Goal: Task Accomplishment & Management: Use online tool/utility

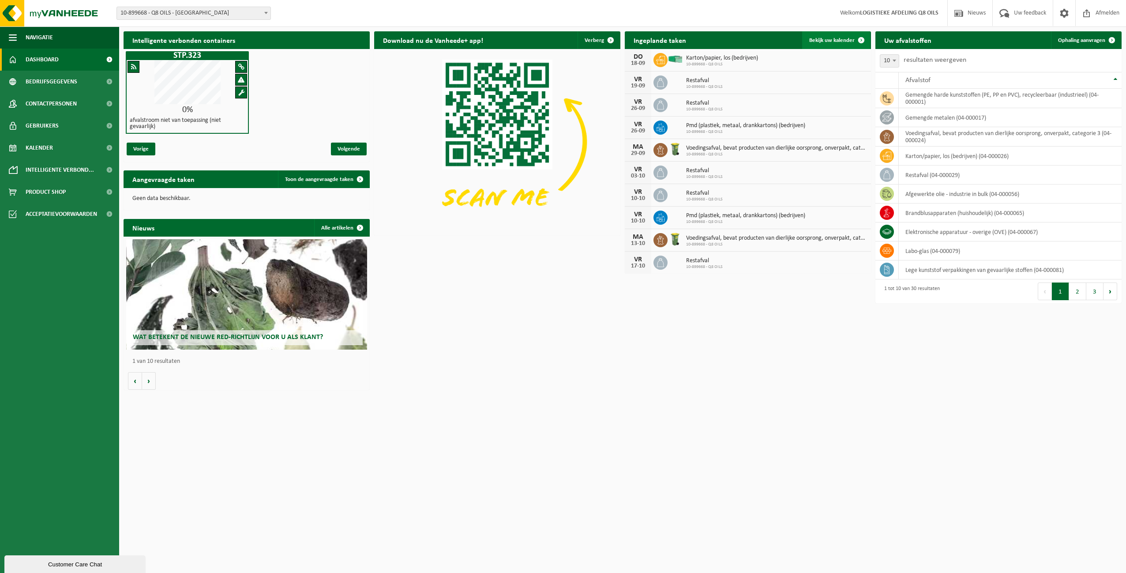
click at [828, 40] on span "Bekijk uw kalender" at bounding box center [831, 41] width 45 height 6
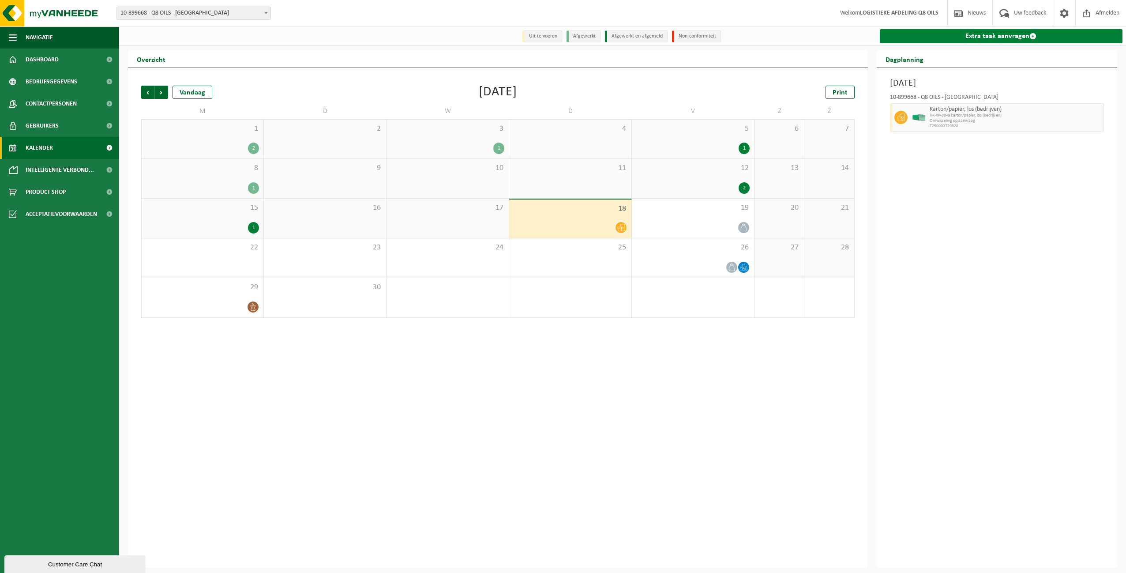
click at [1003, 35] on link "Extra taak aanvragen" at bounding box center [1001, 36] width 243 height 14
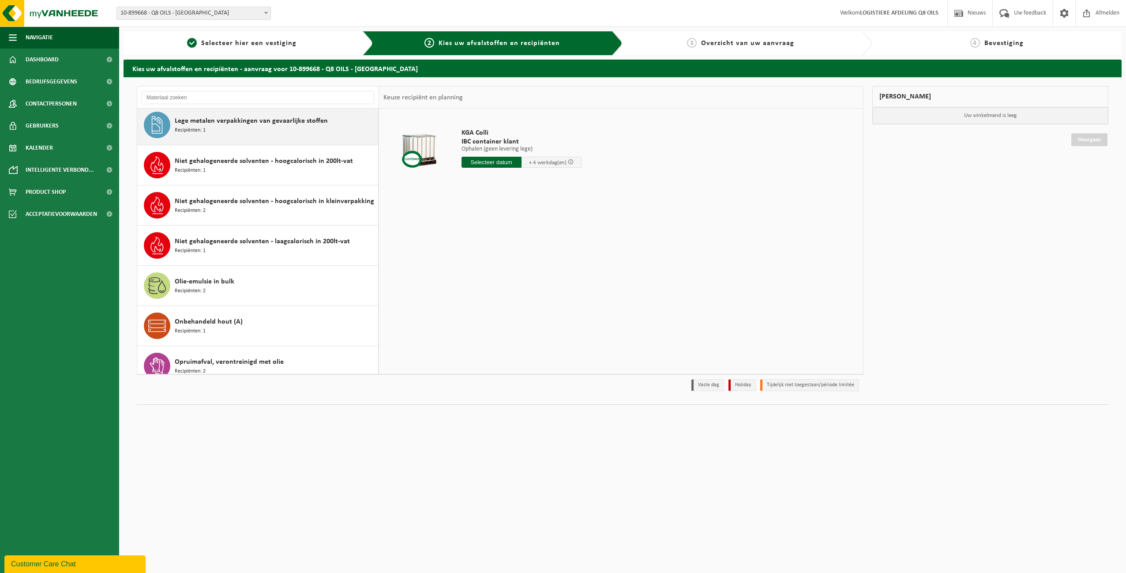
scroll to position [530, 0]
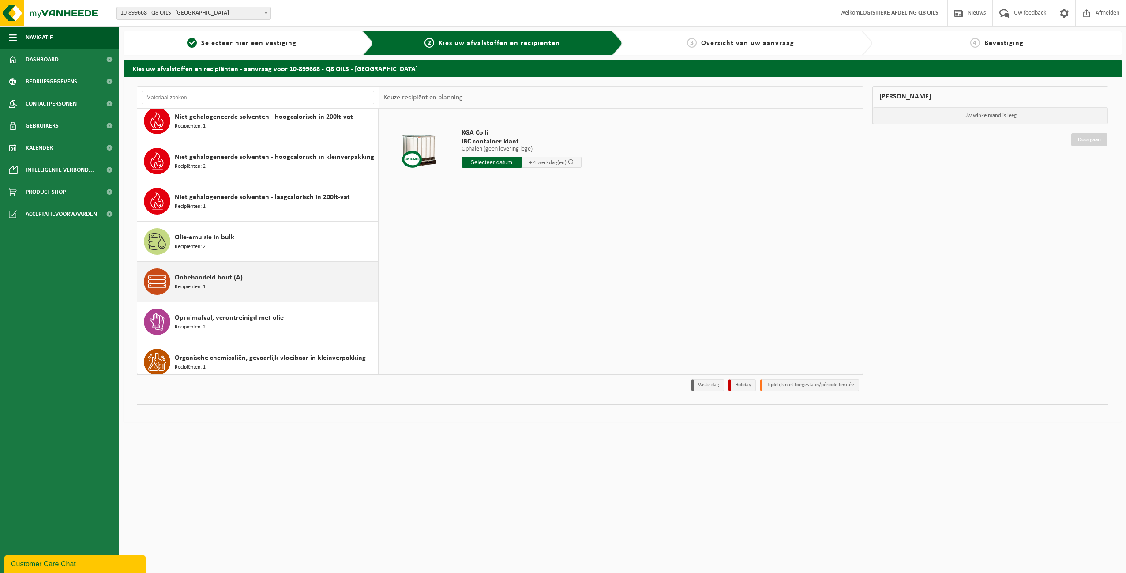
click at [219, 282] on span "Onbehandeld hout (A)" at bounding box center [209, 277] width 68 height 11
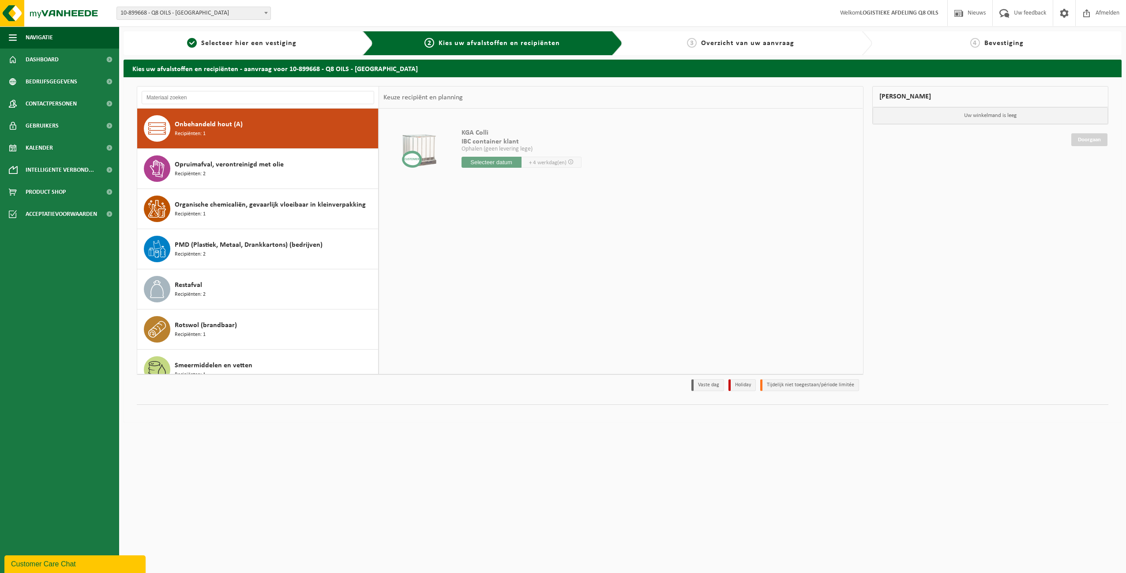
scroll to position [683, 0]
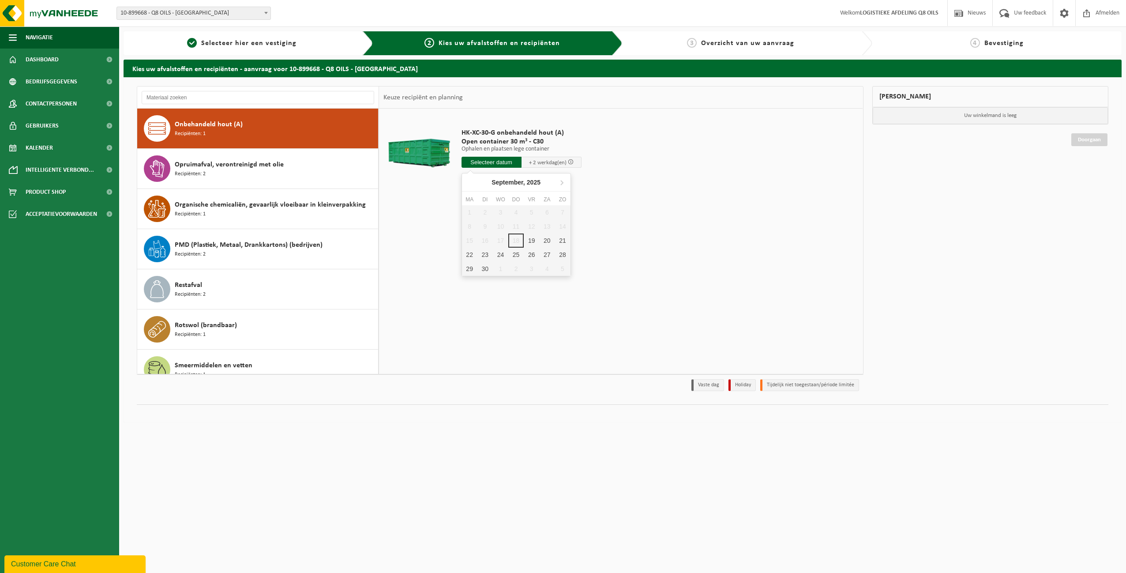
click at [502, 161] on input "text" at bounding box center [492, 162] width 60 height 11
click at [535, 241] on div "19" at bounding box center [531, 240] width 15 height 14
type input "Van 2025-09-19"
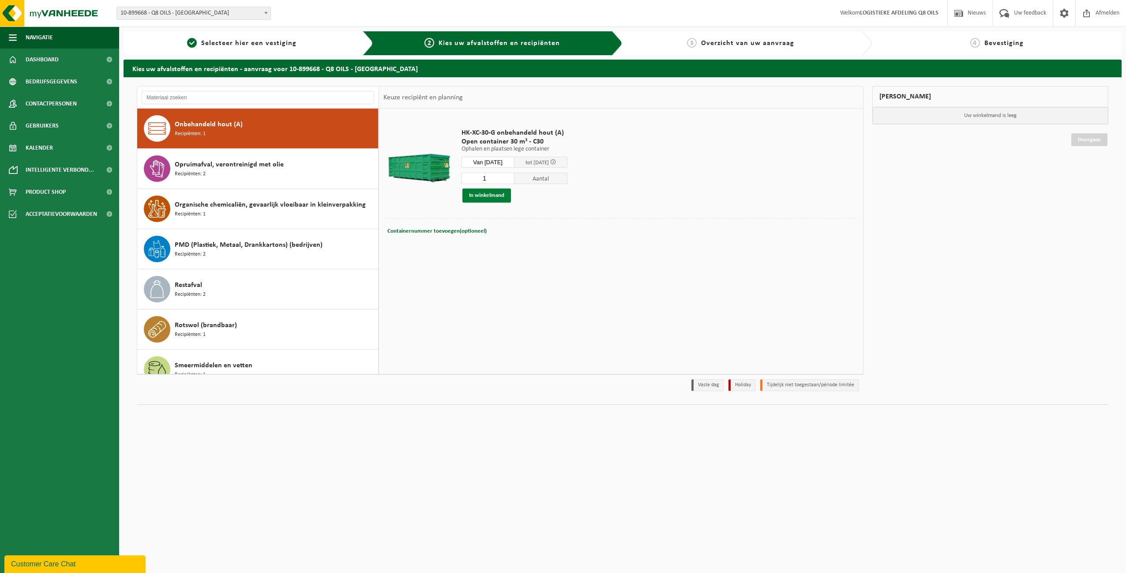
click at [485, 193] on button "In winkelmand" at bounding box center [487, 195] width 49 height 14
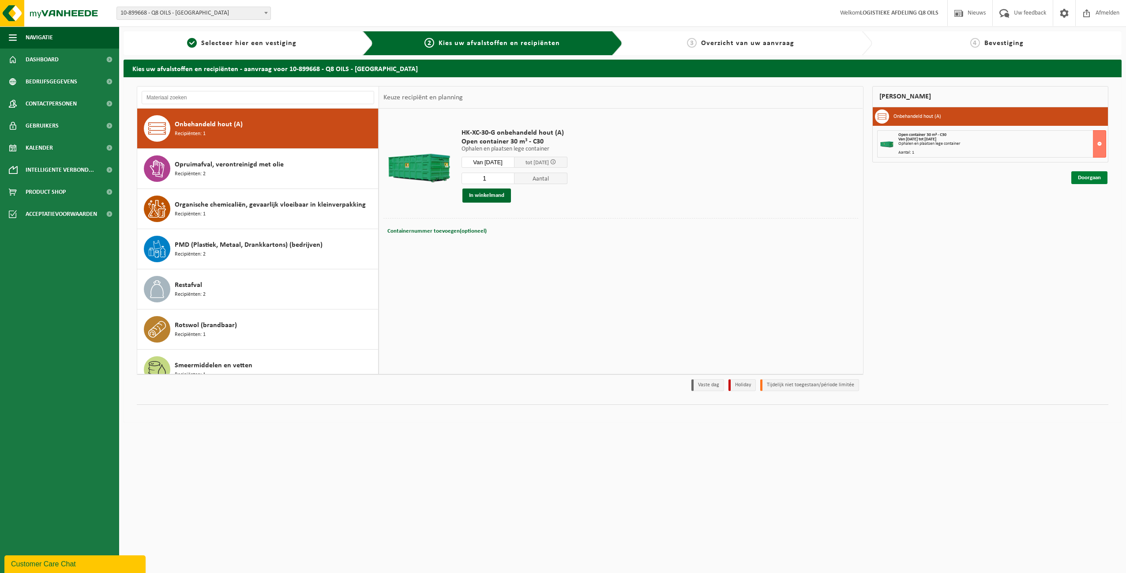
click at [1087, 173] on link "Doorgaan" at bounding box center [1090, 177] width 36 height 13
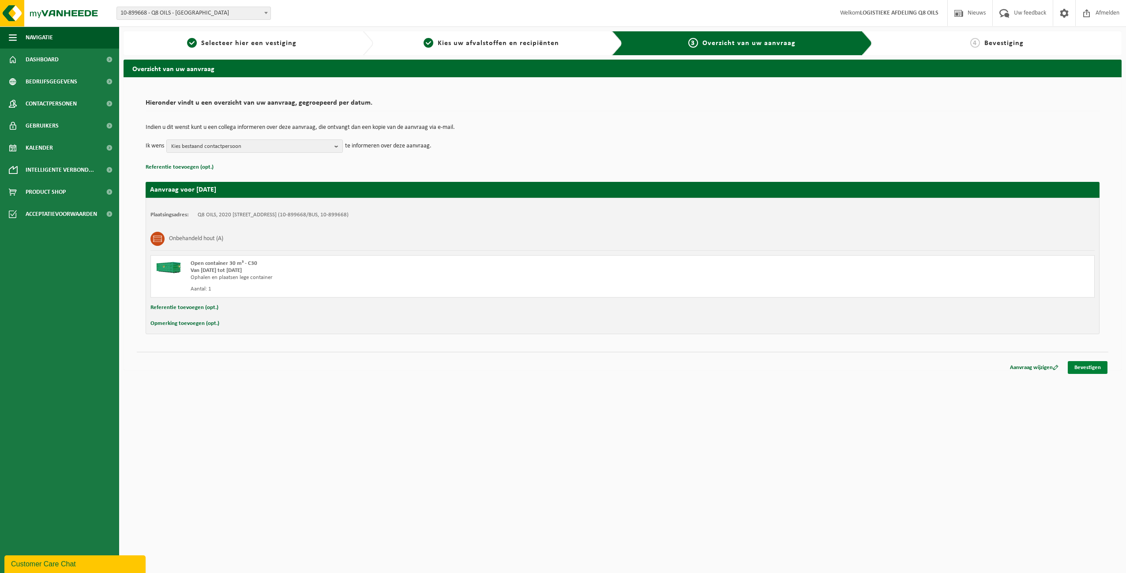
click at [1087, 365] on link "Bevestigen" at bounding box center [1088, 367] width 40 height 13
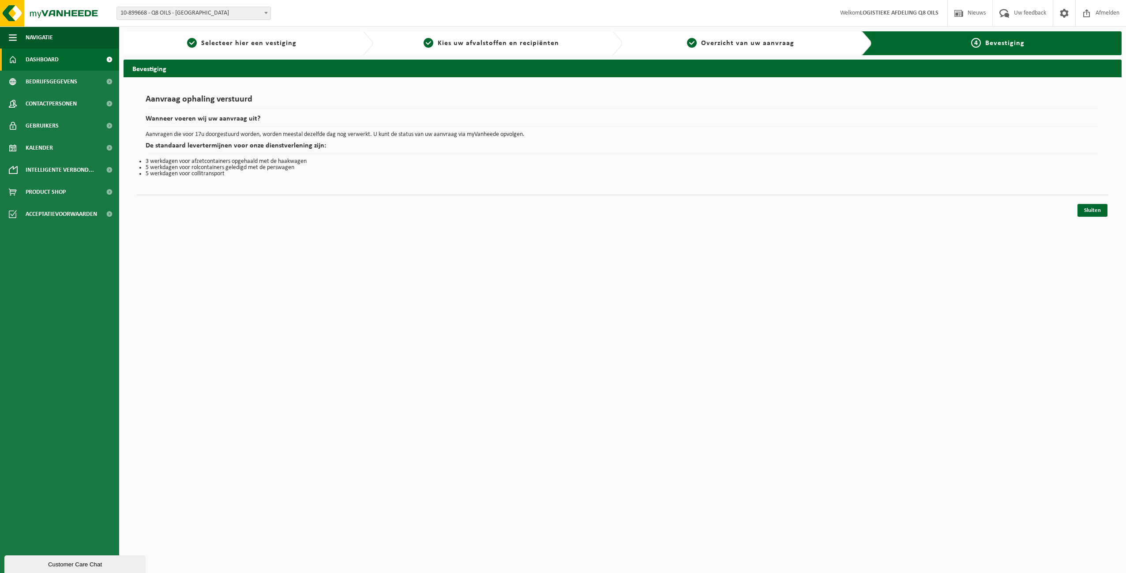
click at [53, 58] on span "Dashboard" at bounding box center [42, 60] width 33 height 22
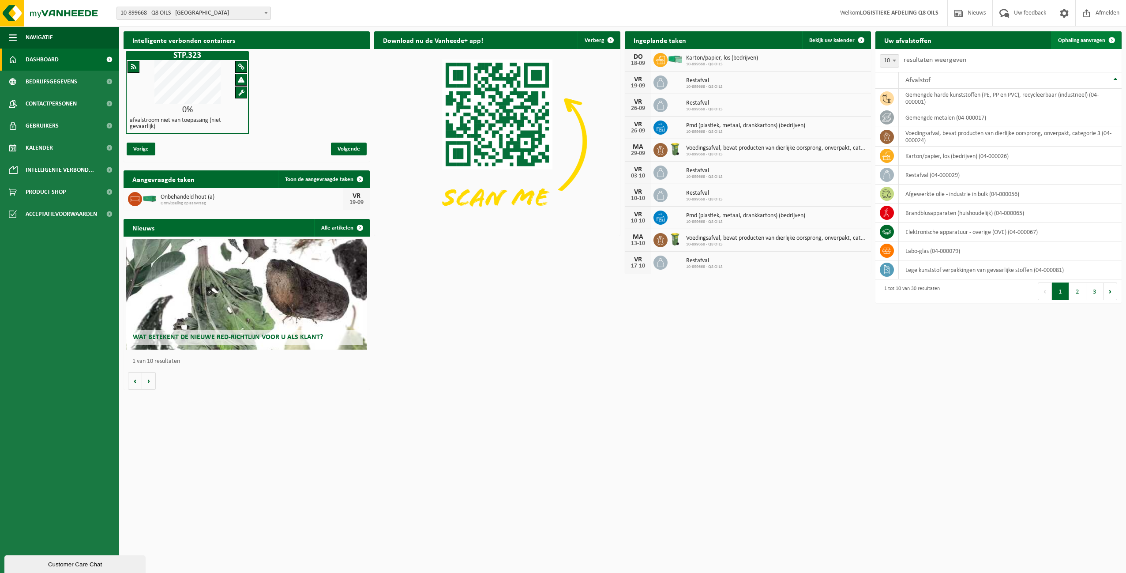
click at [1081, 39] on span "Ophaling aanvragen" at bounding box center [1081, 41] width 47 height 6
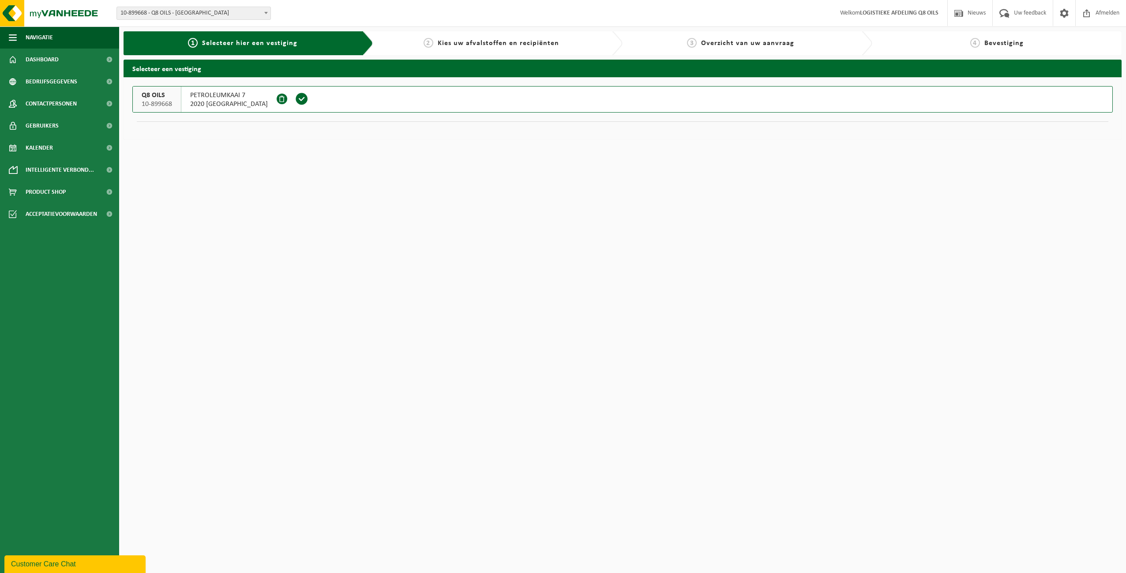
click at [295, 98] on span at bounding box center [301, 98] width 13 height 13
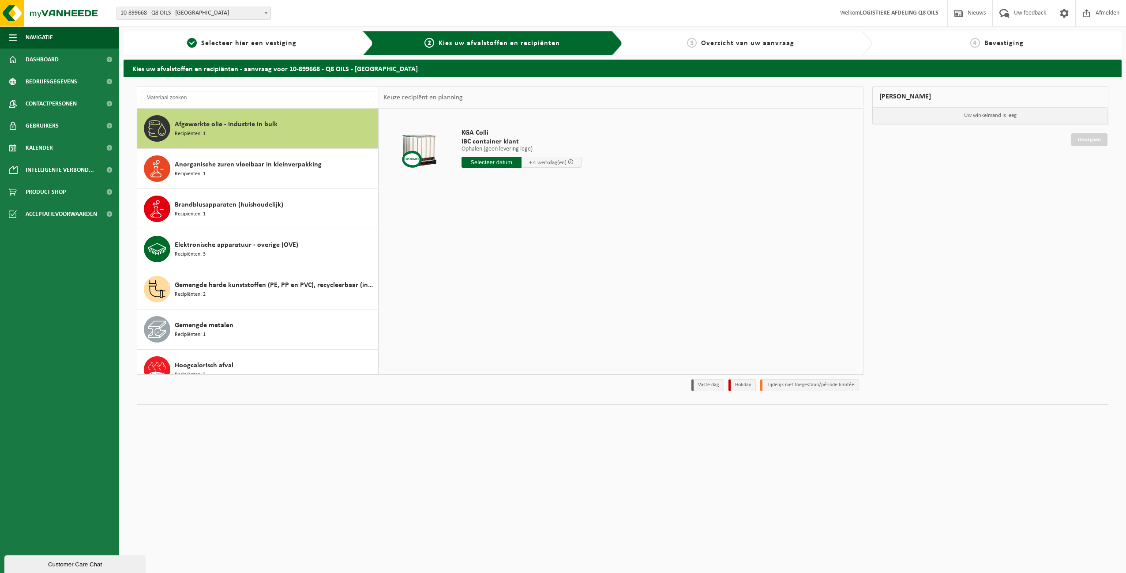
click at [263, 134] on div "Afgewerkte olie - industrie in bulk Recipiënten: 1" at bounding box center [275, 128] width 201 height 26
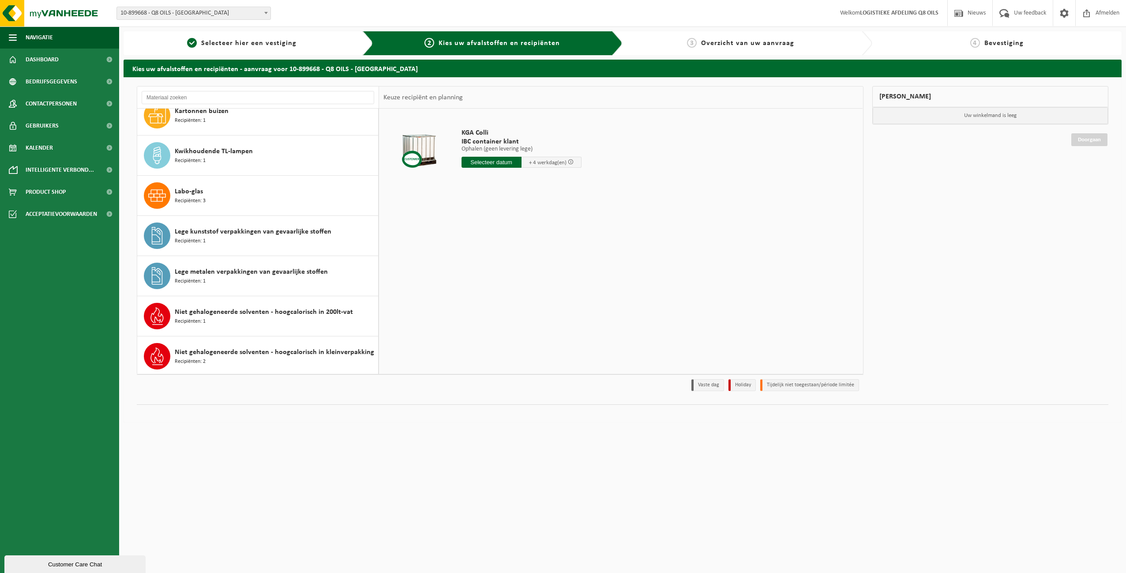
scroll to position [353, 0]
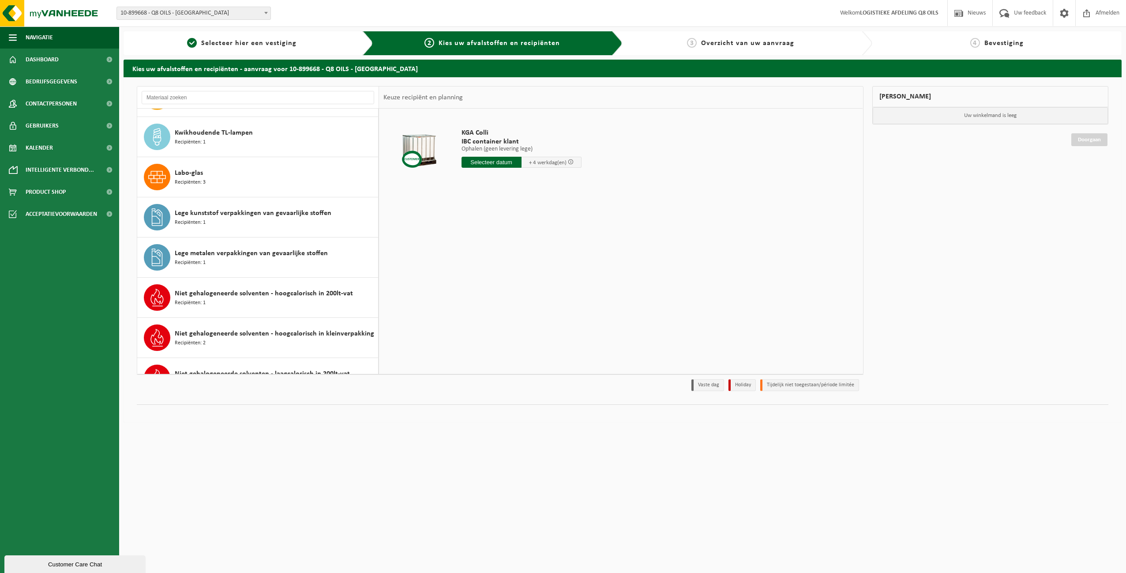
click at [267, 228] on div "Lege kunststof verpakkingen van gevaarlijke stoffen Recipiënten: 1" at bounding box center [275, 217] width 201 height 26
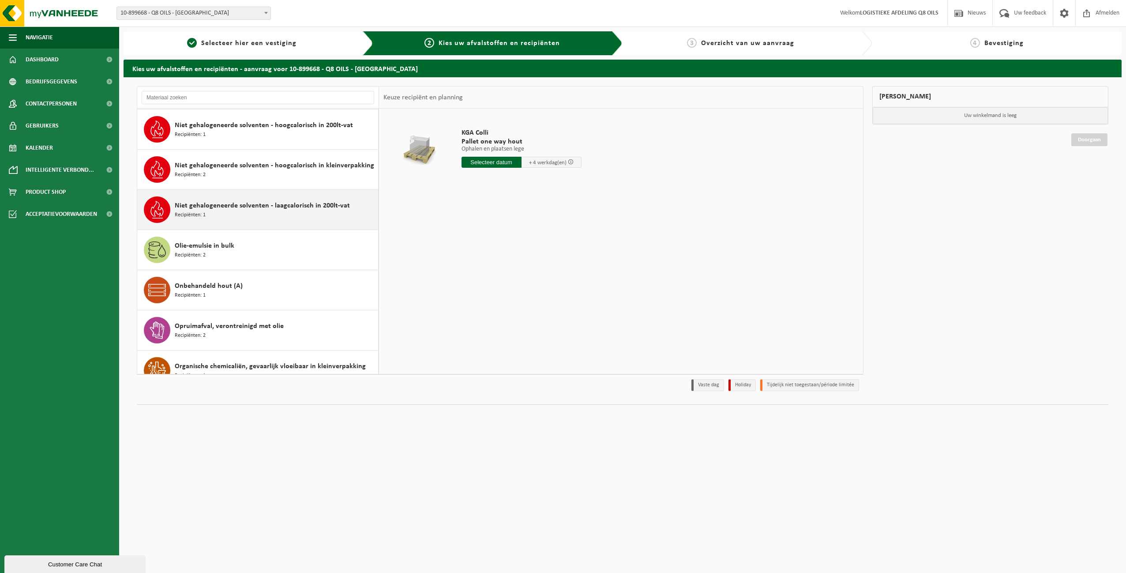
scroll to position [574, 0]
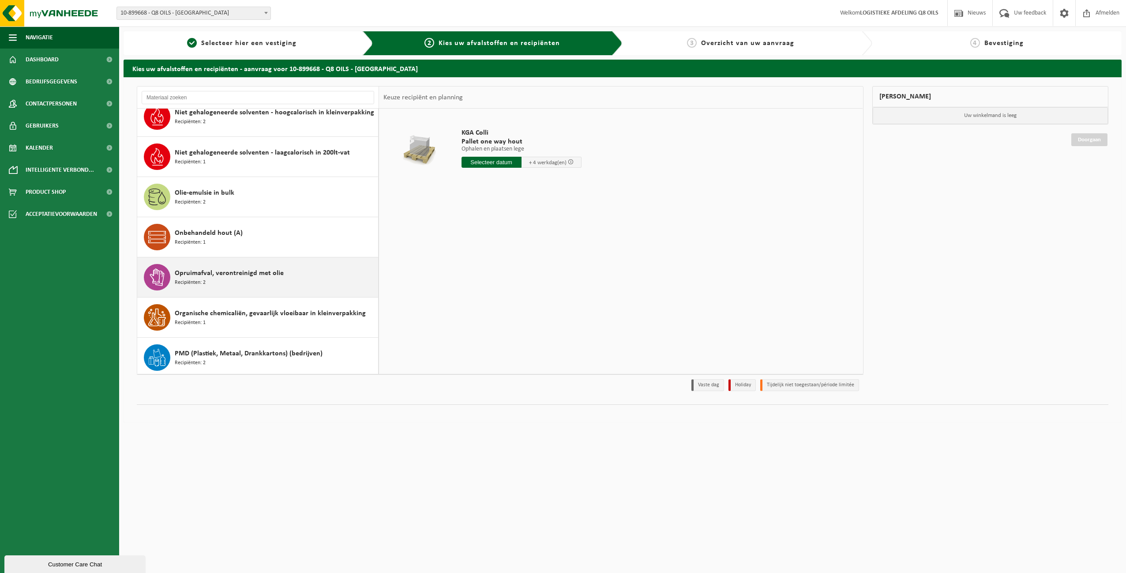
click at [252, 282] on div "Opruimafval, verontreinigd met olie Recipiënten: 2" at bounding box center [275, 277] width 201 height 26
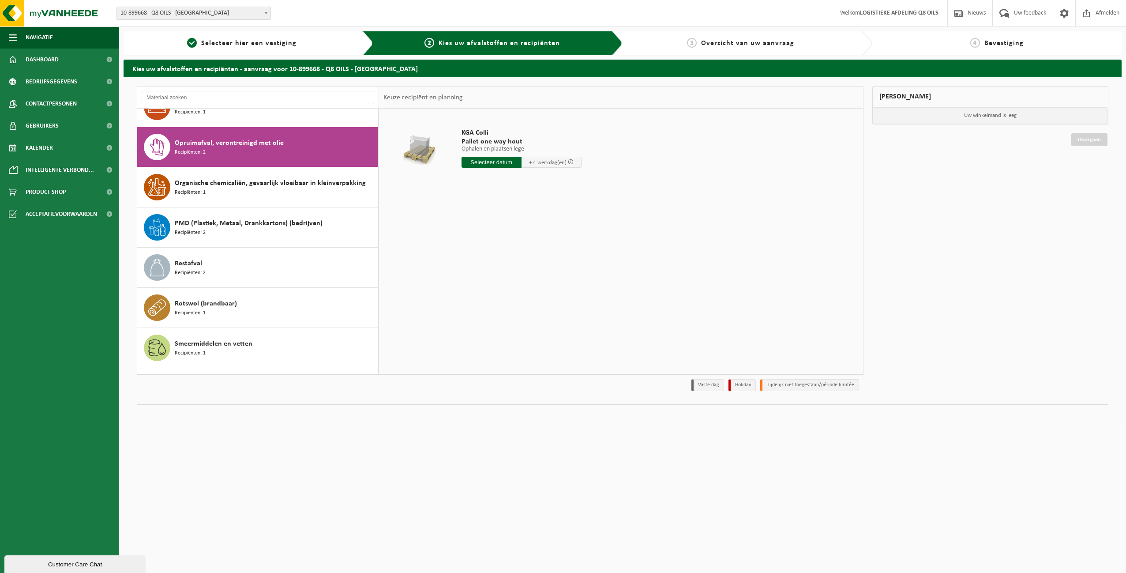
scroll to position [723, 0]
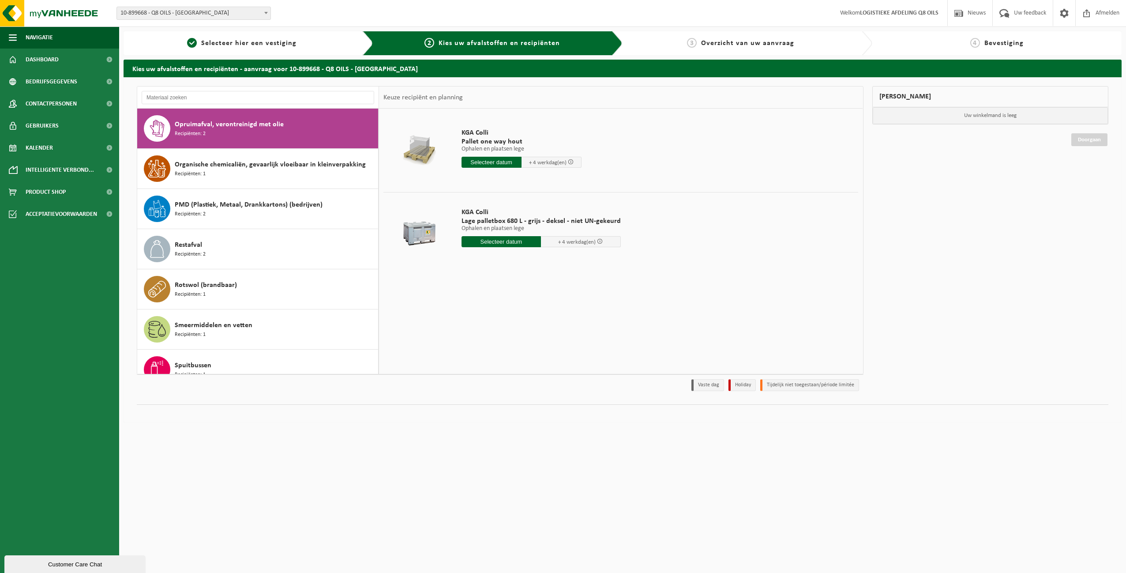
click at [500, 241] on input "text" at bounding box center [502, 241] width 80 height 11
click at [531, 316] on div "19" at bounding box center [531, 320] width 15 height 14
type input "Van 2025-09-19"
click at [508, 259] on input "118" at bounding box center [502, 257] width 80 height 11
drag, startPoint x: 512, startPoint y: 258, endPoint x: 468, endPoint y: 258, distance: 43.7
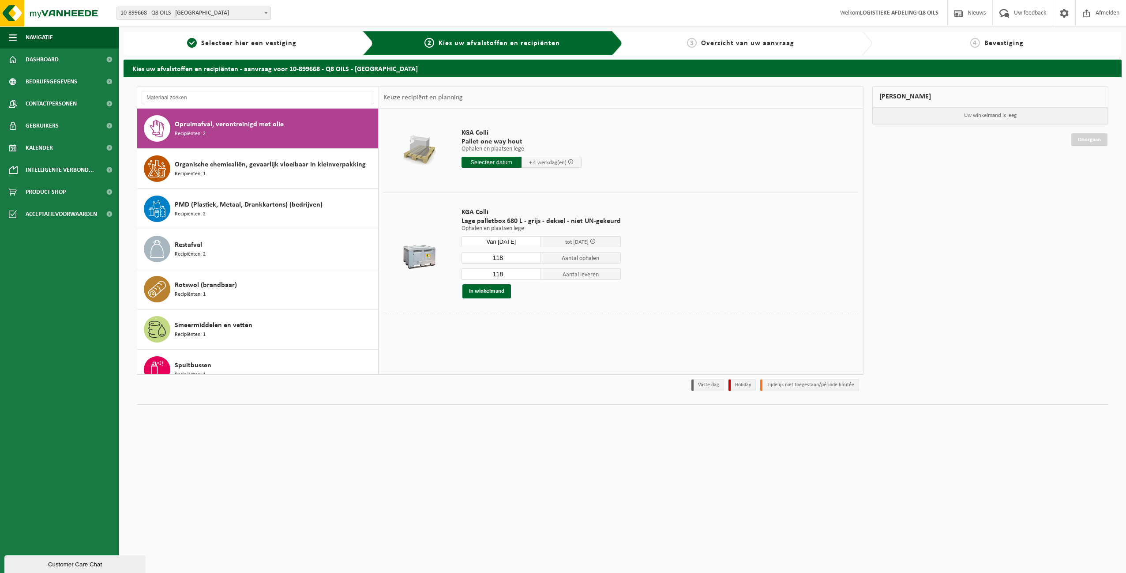
click at [468, 258] on input "118" at bounding box center [502, 257] width 80 height 11
type input "70"
click at [508, 276] on input "118" at bounding box center [502, 273] width 80 height 11
drag, startPoint x: 496, startPoint y: 274, endPoint x: 508, endPoint y: 275, distance: 12.0
click at [508, 275] on input "120" at bounding box center [502, 273] width 80 height 11
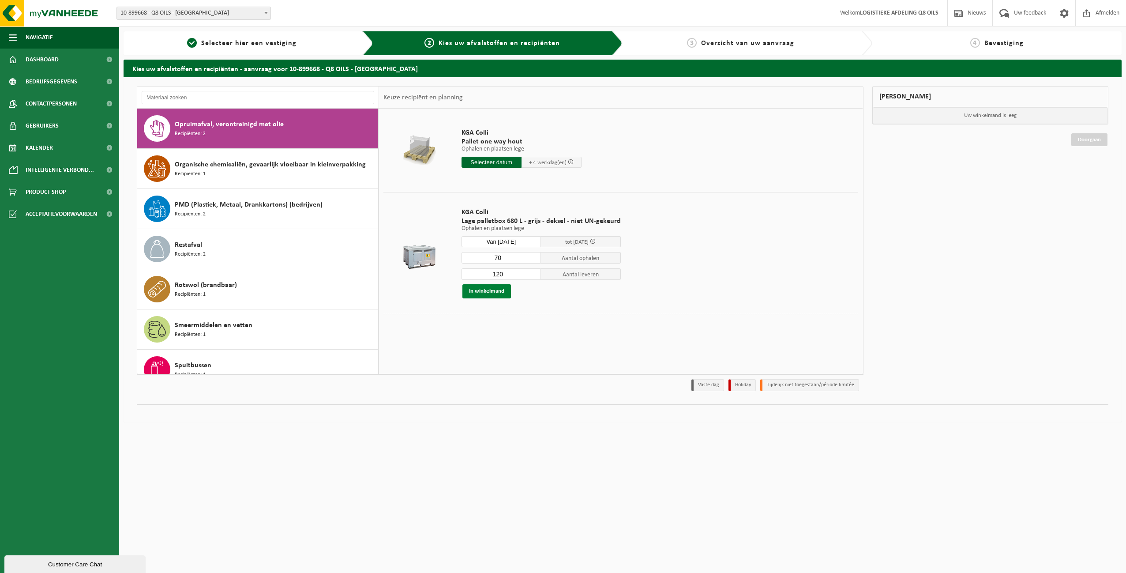
type input "120"
click at [489, 290] on button "In winkelmand" at bounding box center [487, 291] width 49 height 14
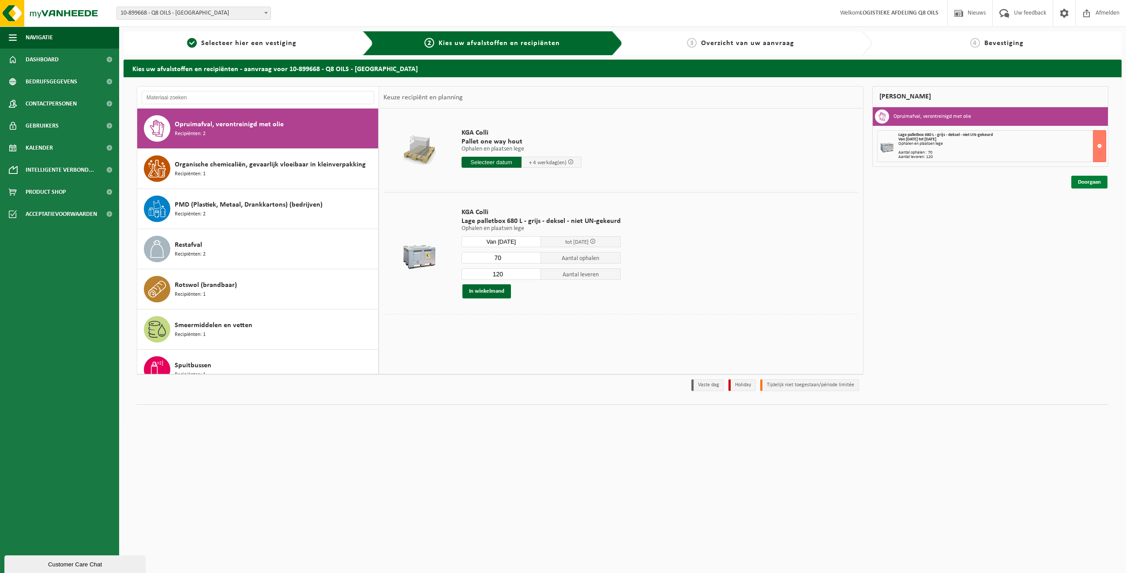
click at [1087, 181] on link "Doorgaan" at bounding box center [1090, 182] width 36 height 13
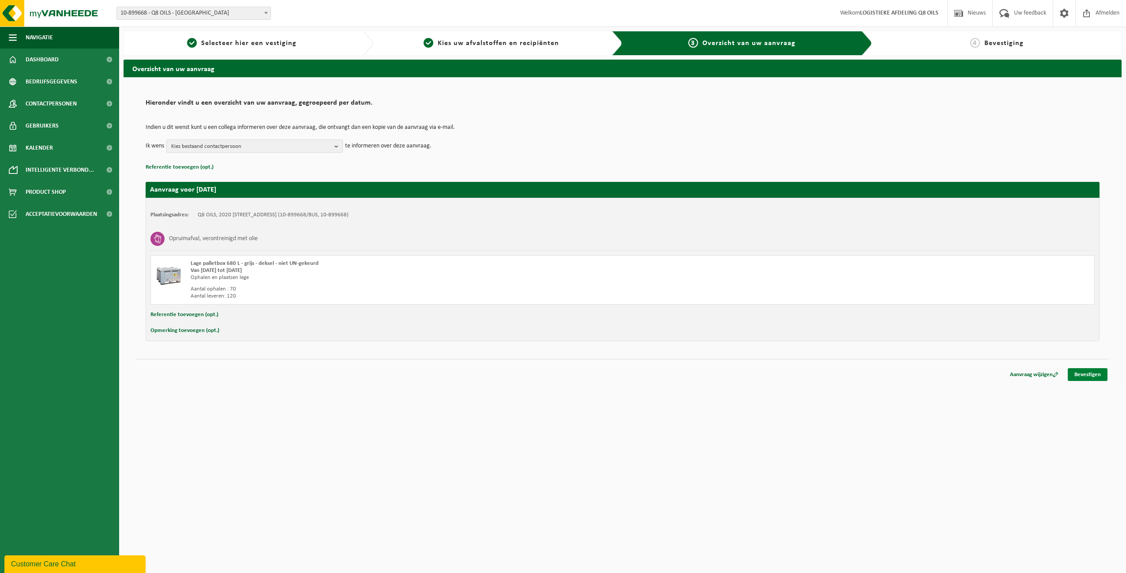
click at [1090, 374] on link "Bevestigen" at bounding box center [1088, 374] width 40 height 13
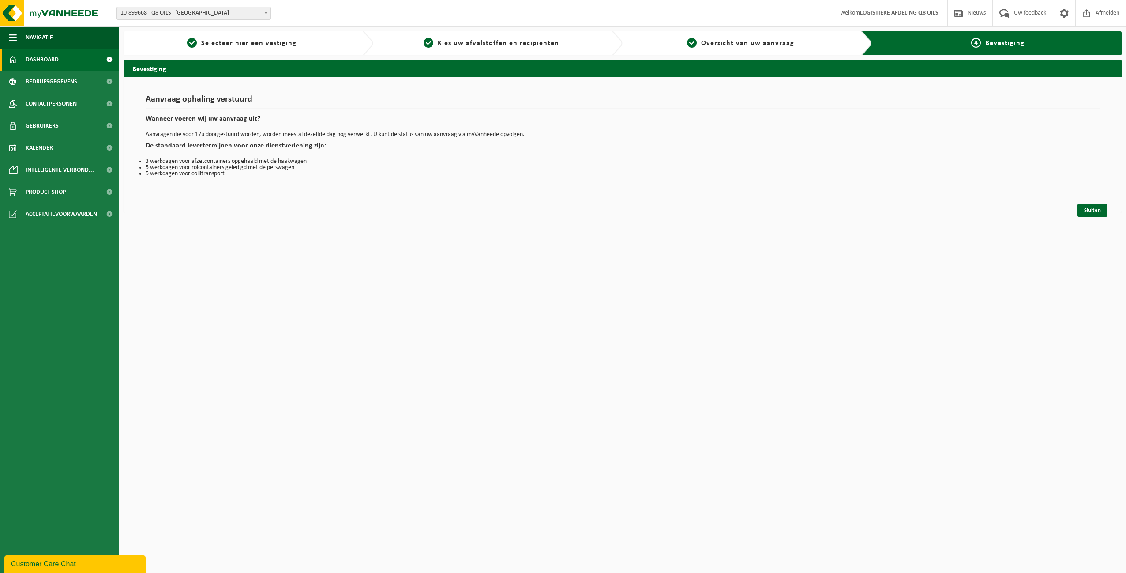
click at [47, 61] on span "Dashboard" at bounding box center [42, 60] width 33 height 22
